Goal: Transaction & Acquisition: Purchase product/service

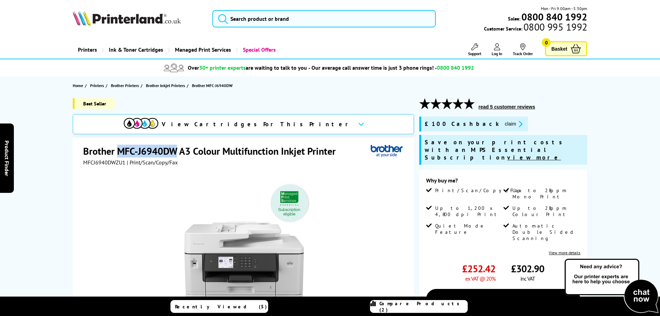
drag, startPoint x: 166, startPoint y: 151, endPoint x: 116, endPoint y: 153, distance: 49.6
click at [116, 153] on h1 "Brother MFC-J6940DW A3 Colour Multifunction Inkjet Printer" at bounding box center [213, 151] width 260 height 13
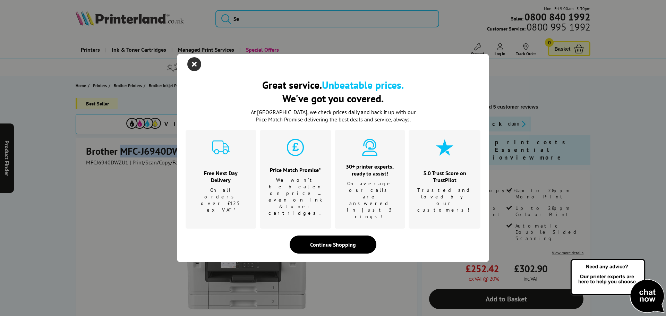
click at [192, 71] on icon "close modal" at bounding box center [194, 64] width 14 height 14
